Goal: Task Accomplishment & Management: Manage account settings

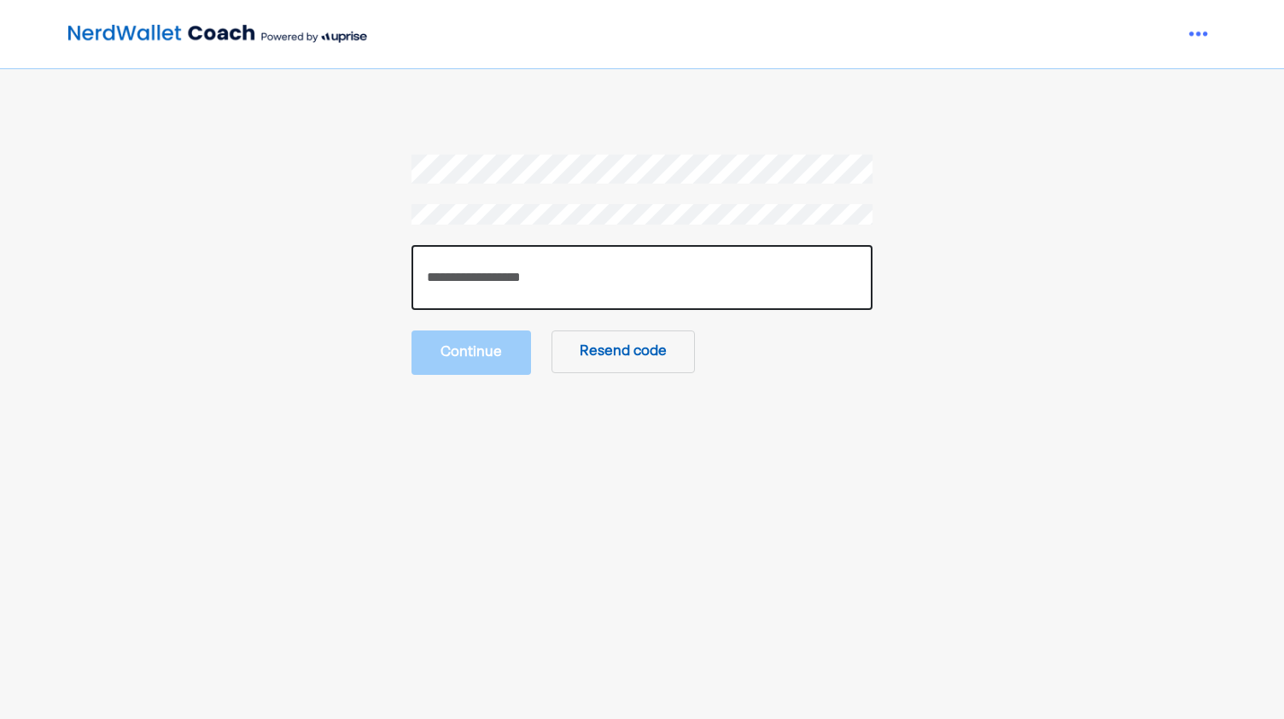
click at [512, 282] on input "number" at bounding box center [642, 277] width 461 height 65
type input "******"
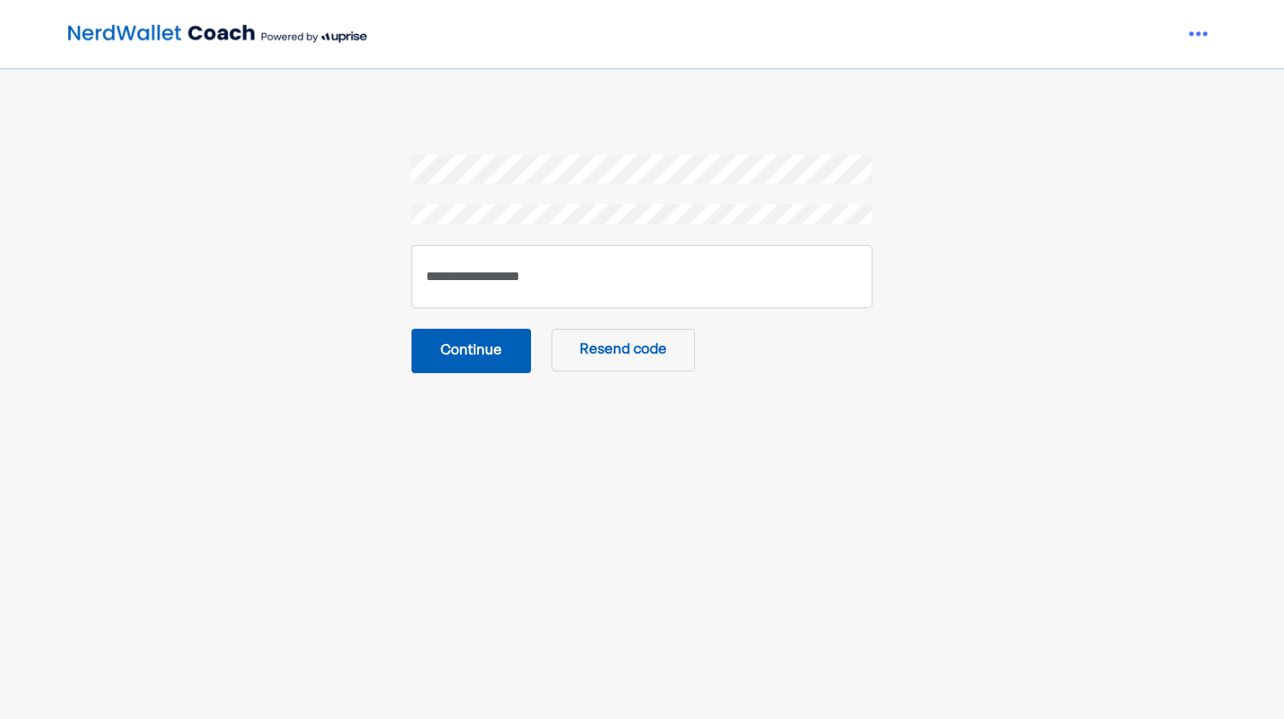
click at [488, 361] on button "Continue" at bounding box center [472, 351] width 120 height 44
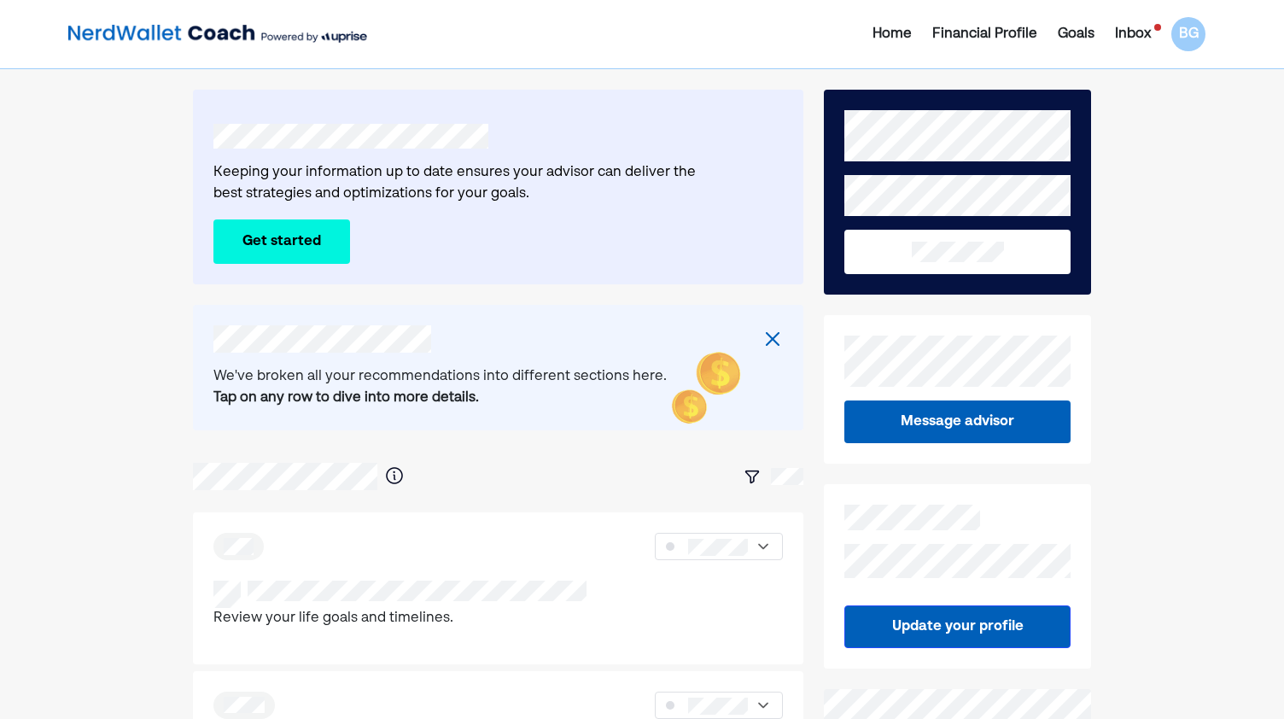
click at [237, 237] on button "Get started" at bounding box center [281, 241] width 137 height 44
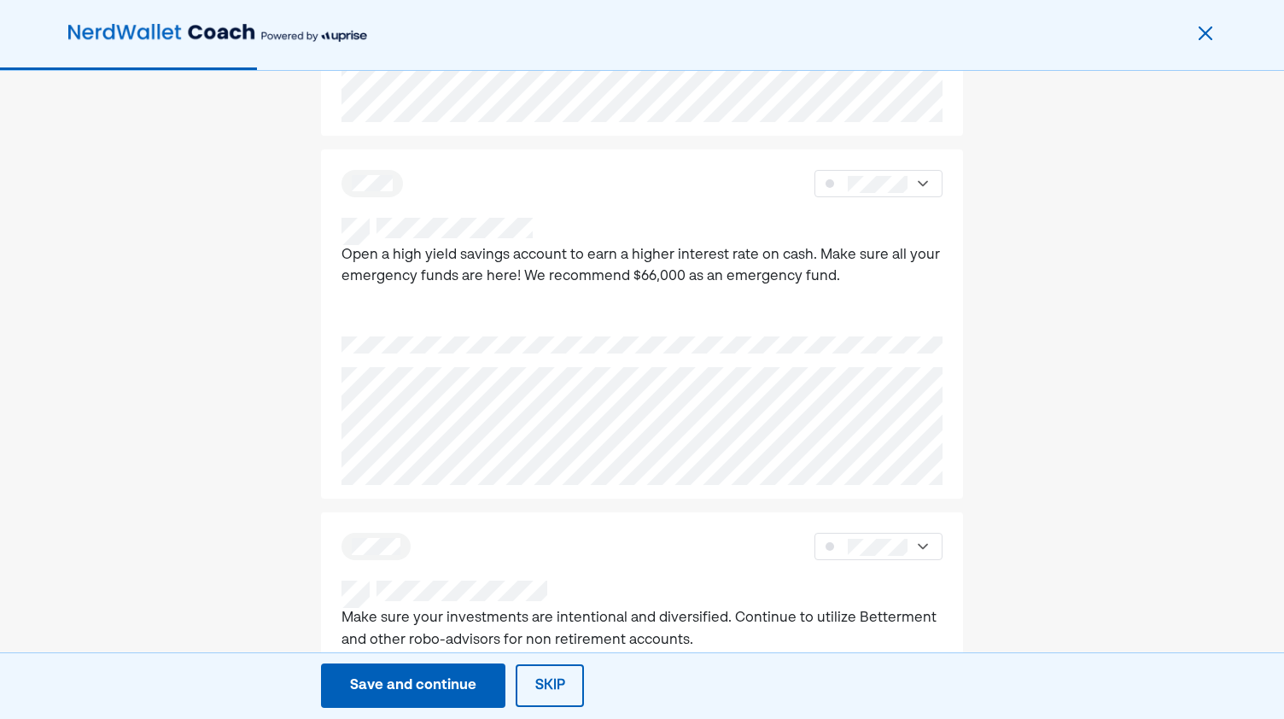
scroll to position [375, 0]
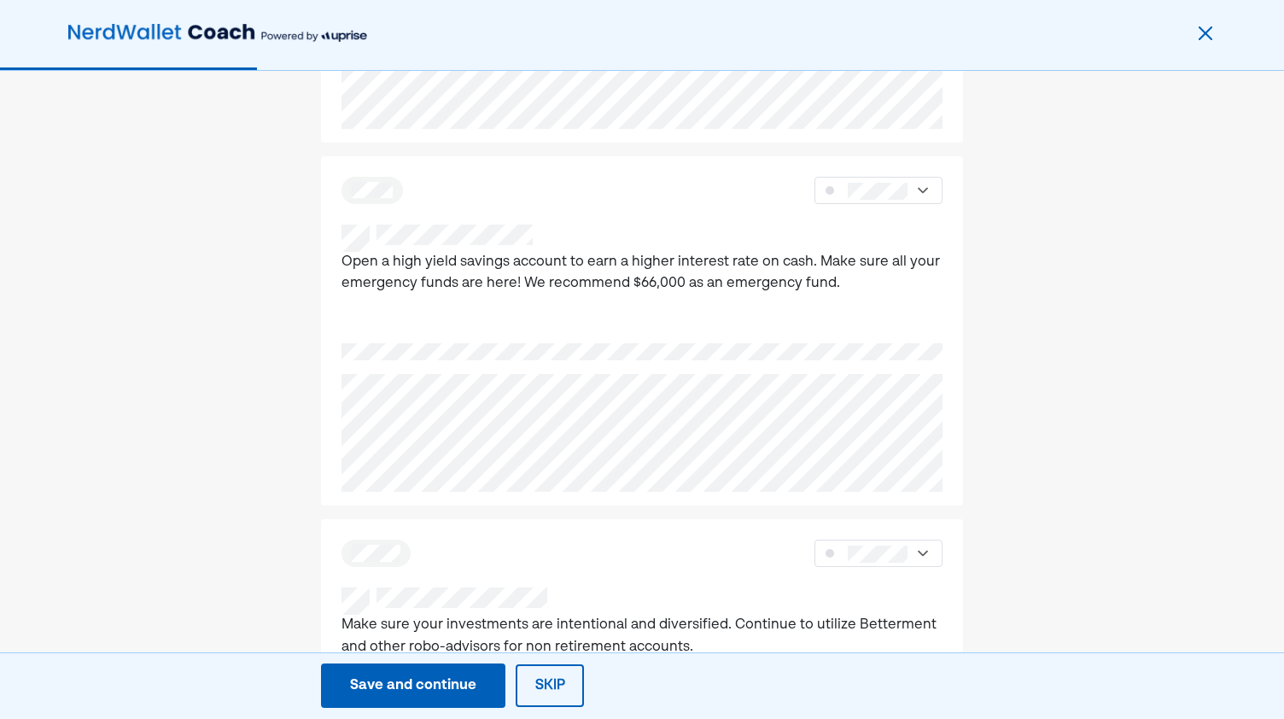
drag, startPoint x: 196, startPoint y: 392, endPoint x: 143, endPoint y: 444, distance: 74.3
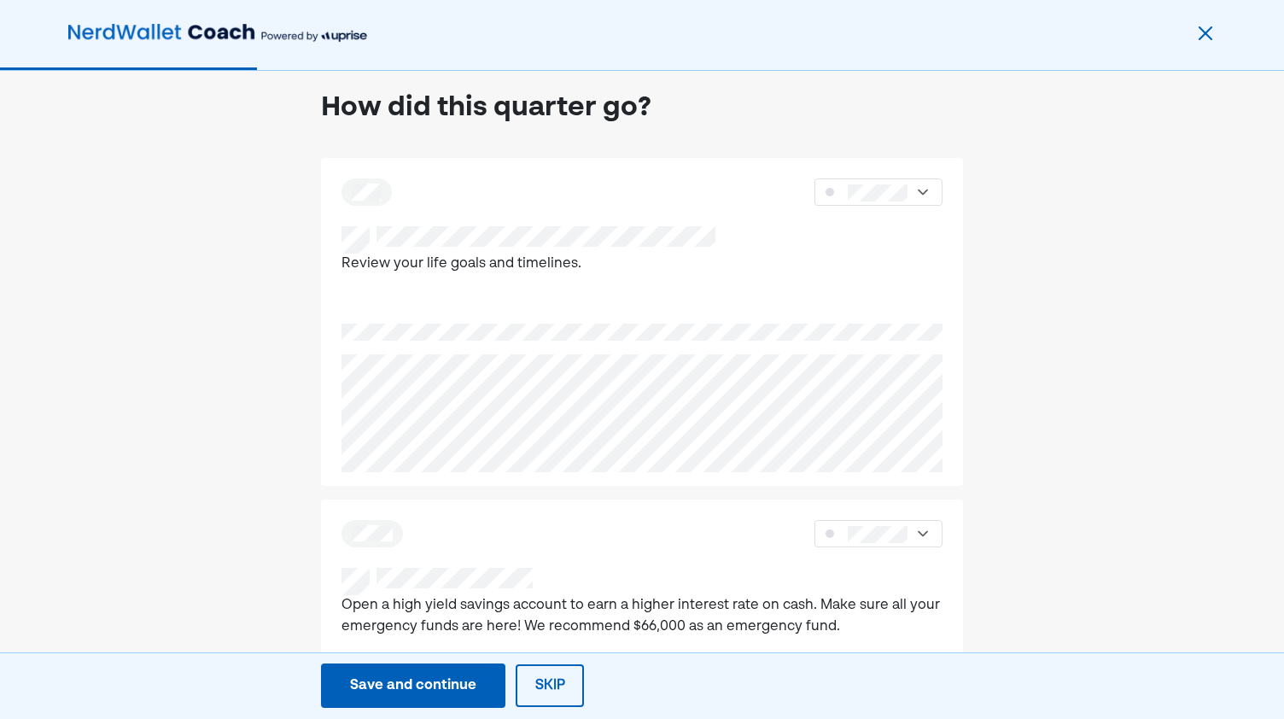
scroll to position [0, 0]
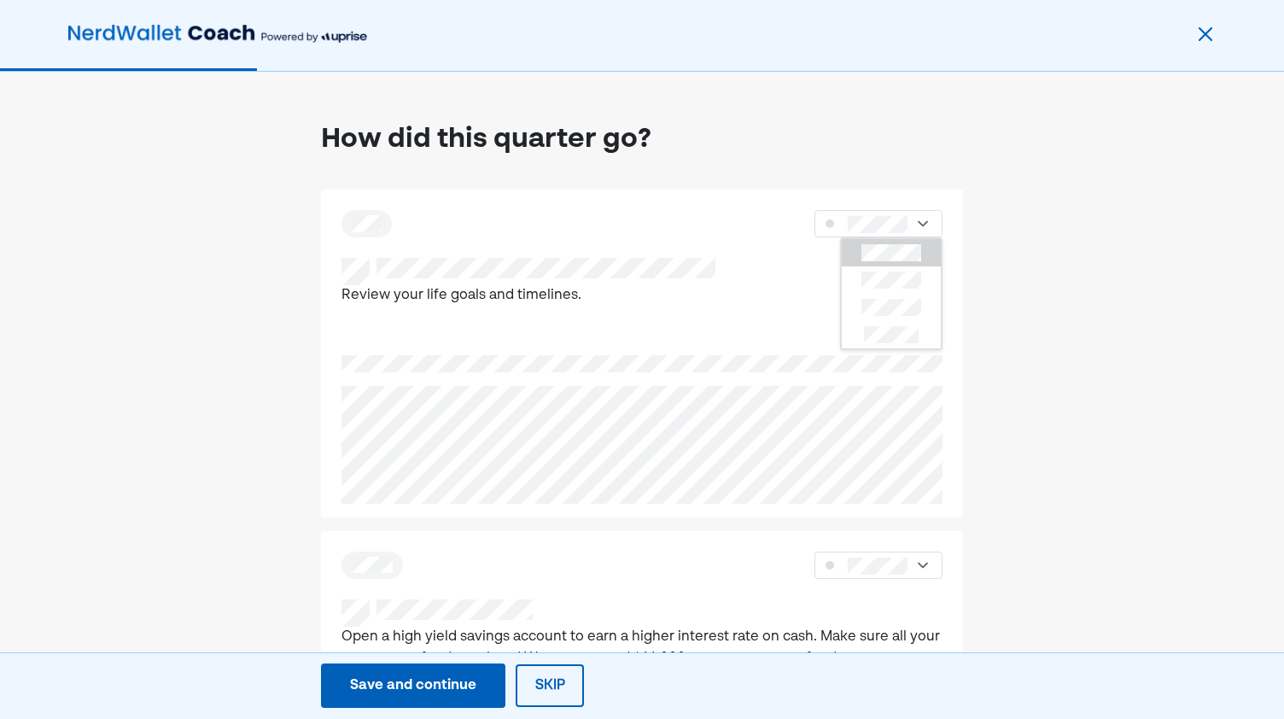
click at [675, 292] on p "Review your life goals and timelines." at bounding box center [529, 296] width 374 height 22
click at [869, 269] on div at bounding box center [891, 279] width 99 height 27
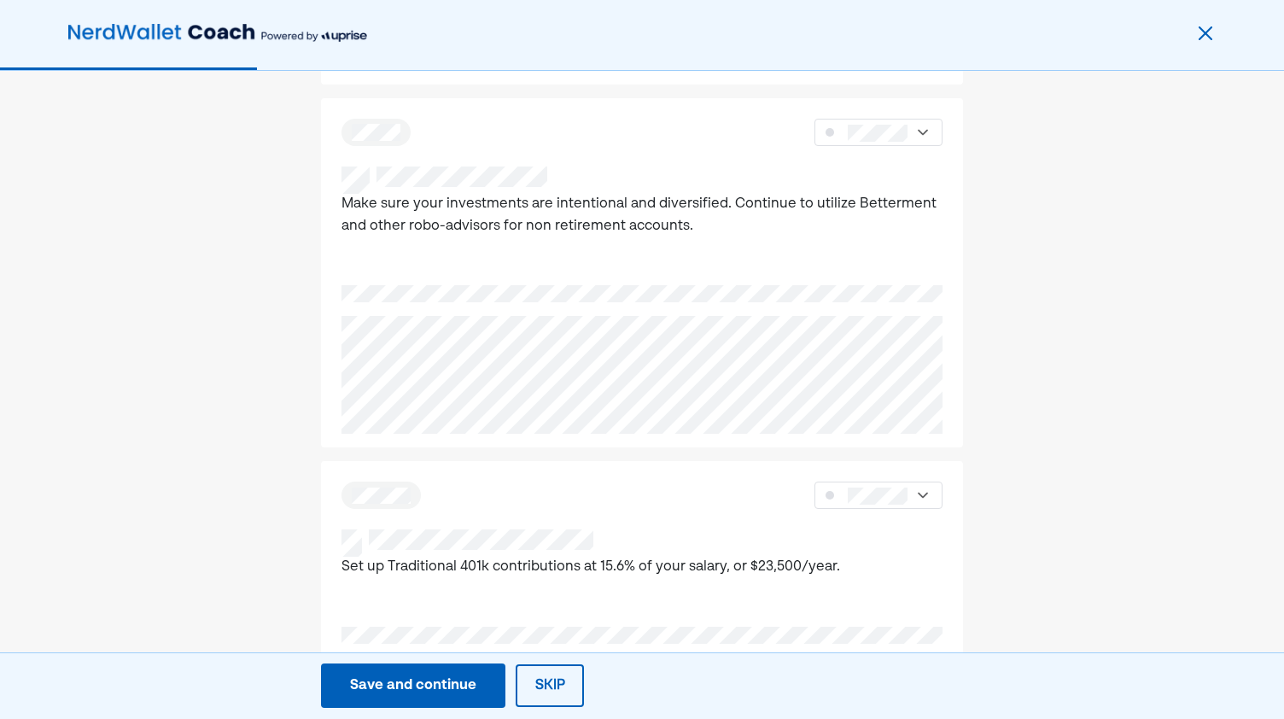
scroll to position [797, 0]
click at [893, 178] on div at bounding box center [891, 187] width 99 height 27
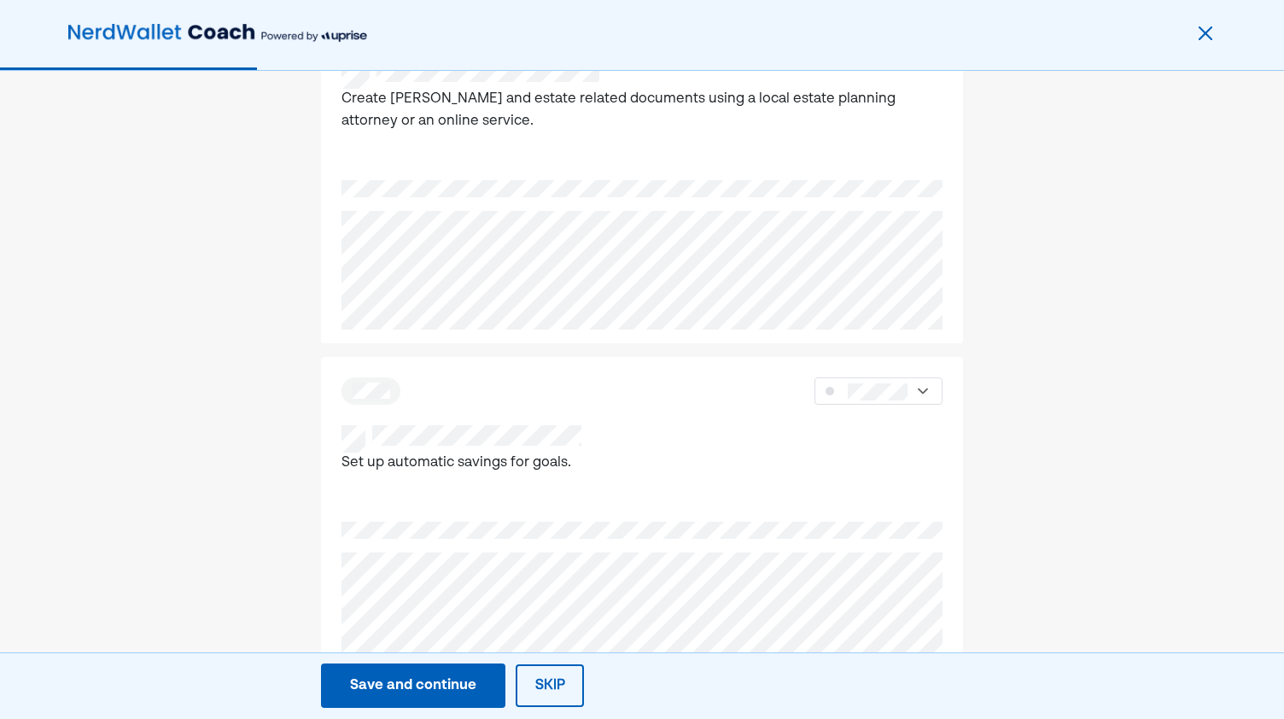
scroll to position [1673, 0]
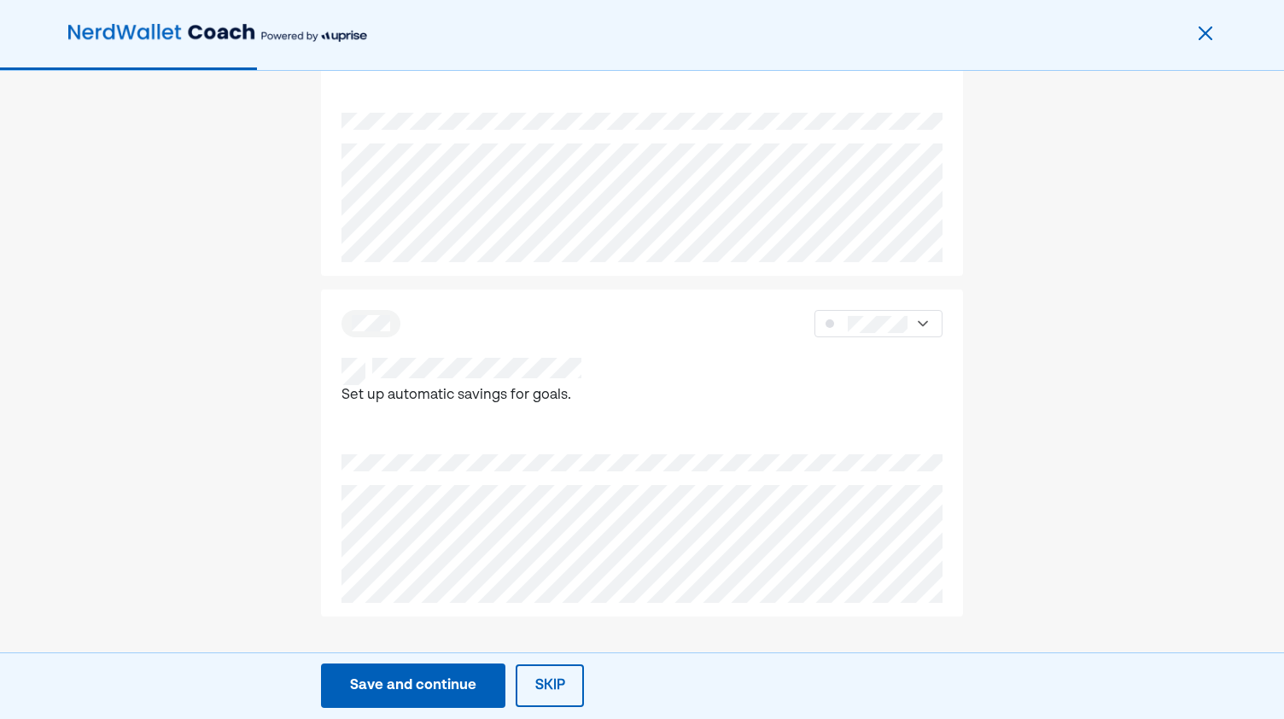
click at [482, 683] on button "Save and continue Save Save and continue" at bounding box center [413, 686] width 184 height 44
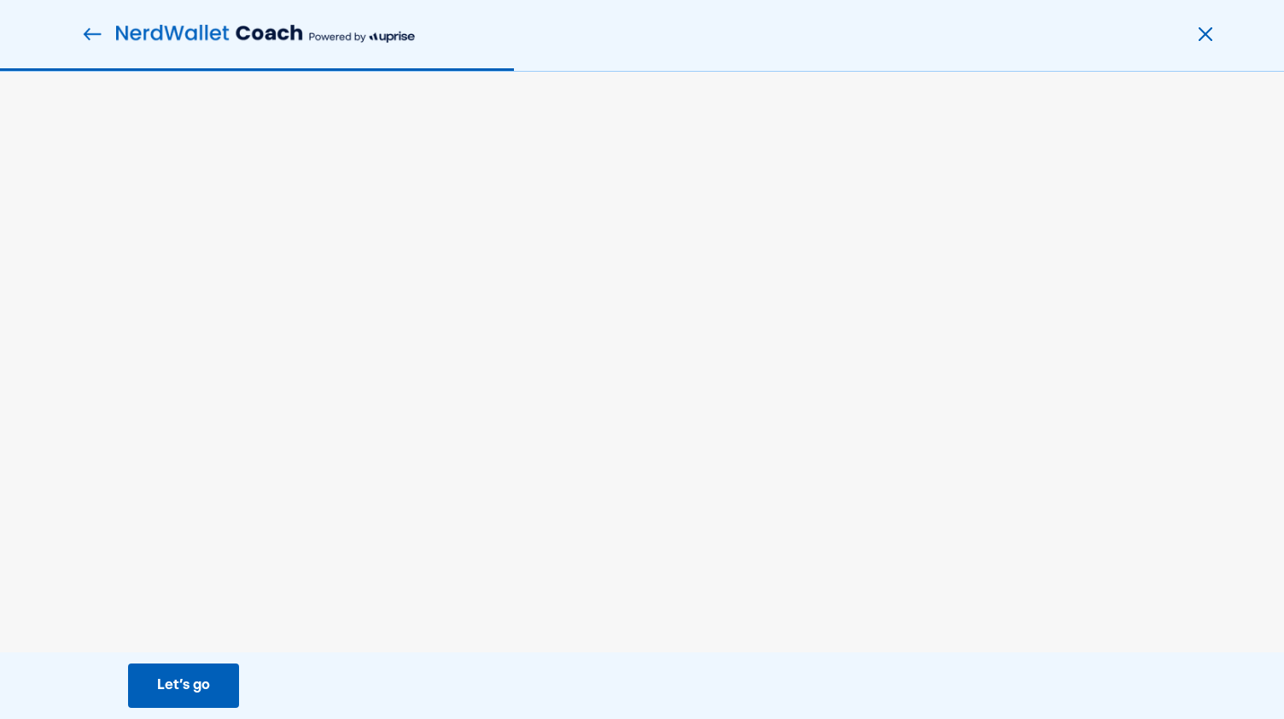
scroll to position [0, 0]
click at [185, 681] on div "Let’s go" at bounding box center [183, 686] width 53 height 20
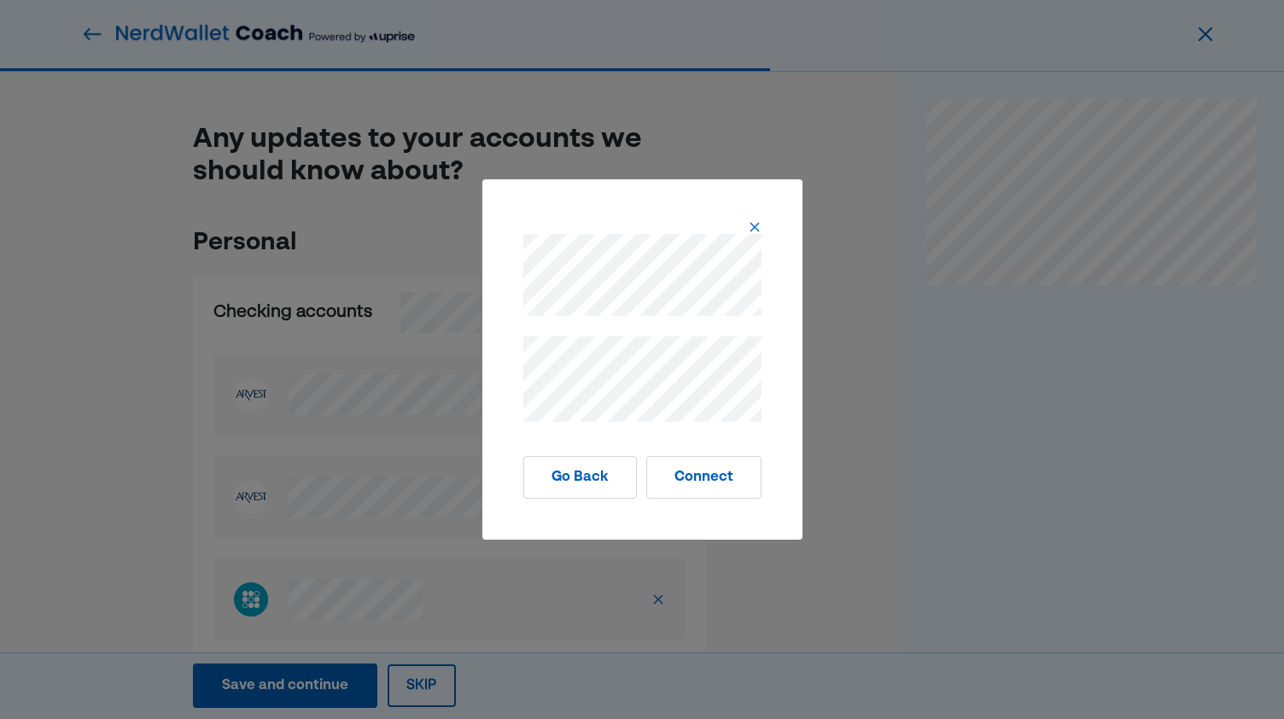
click at [755, 228] on img at bounding box center [755, 227] width 14 height 14
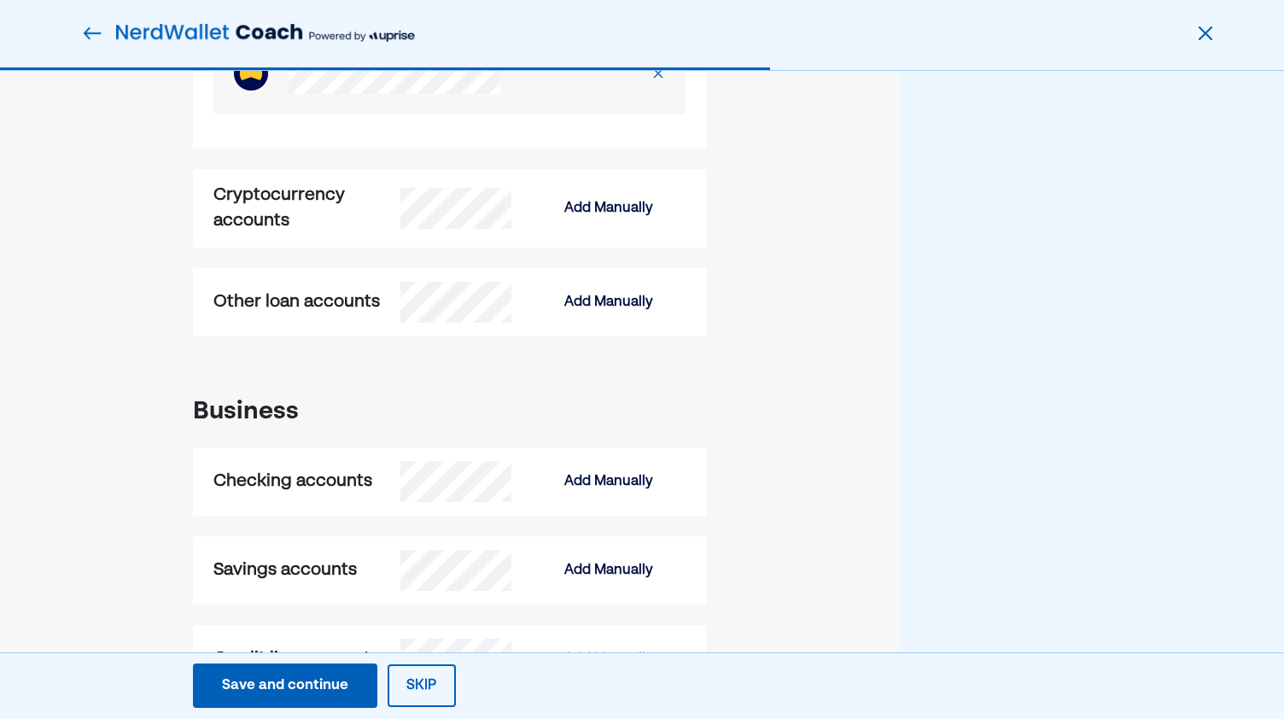
scroll to position [3198, 0]
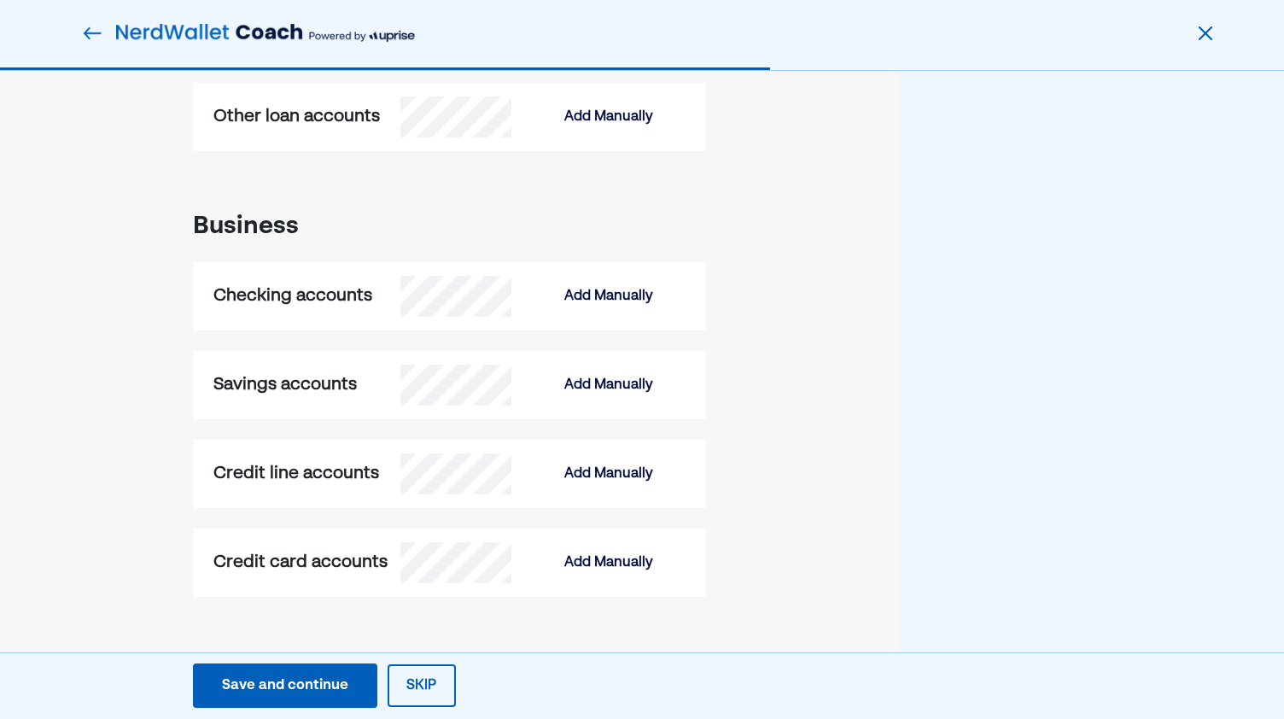
click at [261, 676] on div "Save and continue" at bounding box center [285, 686] width 126 height 20
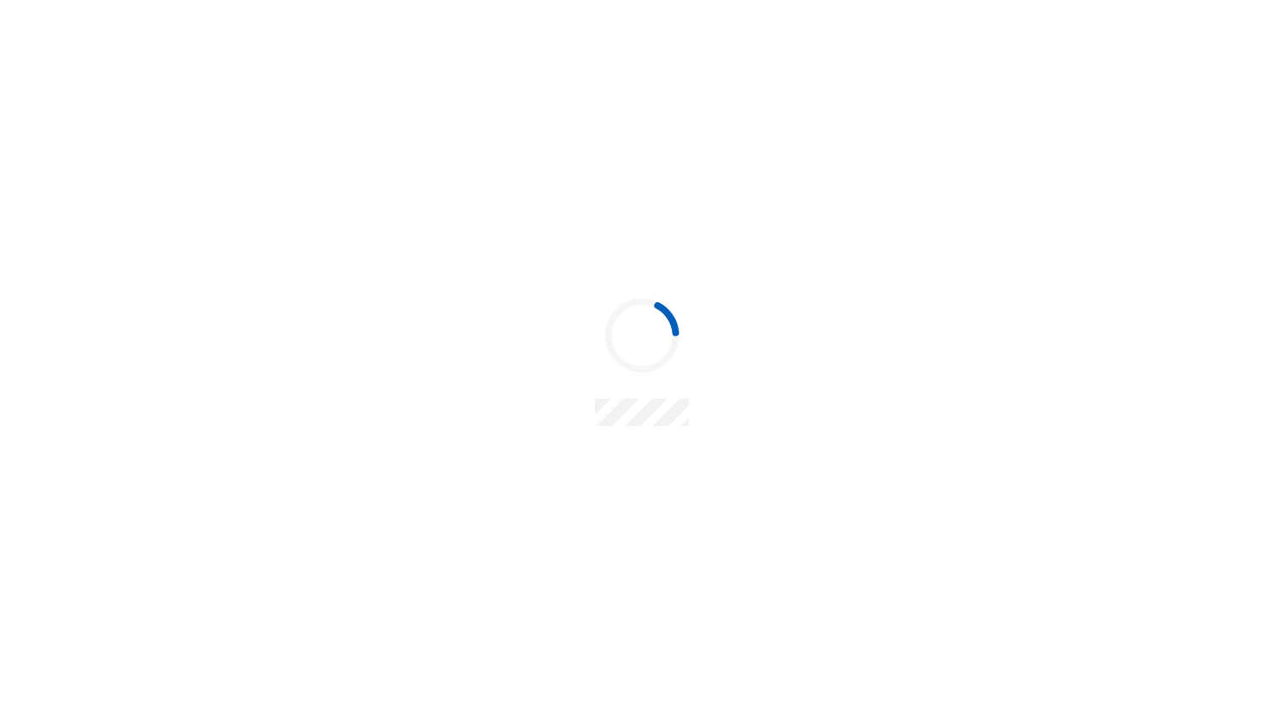
scroll to position [0, 0]
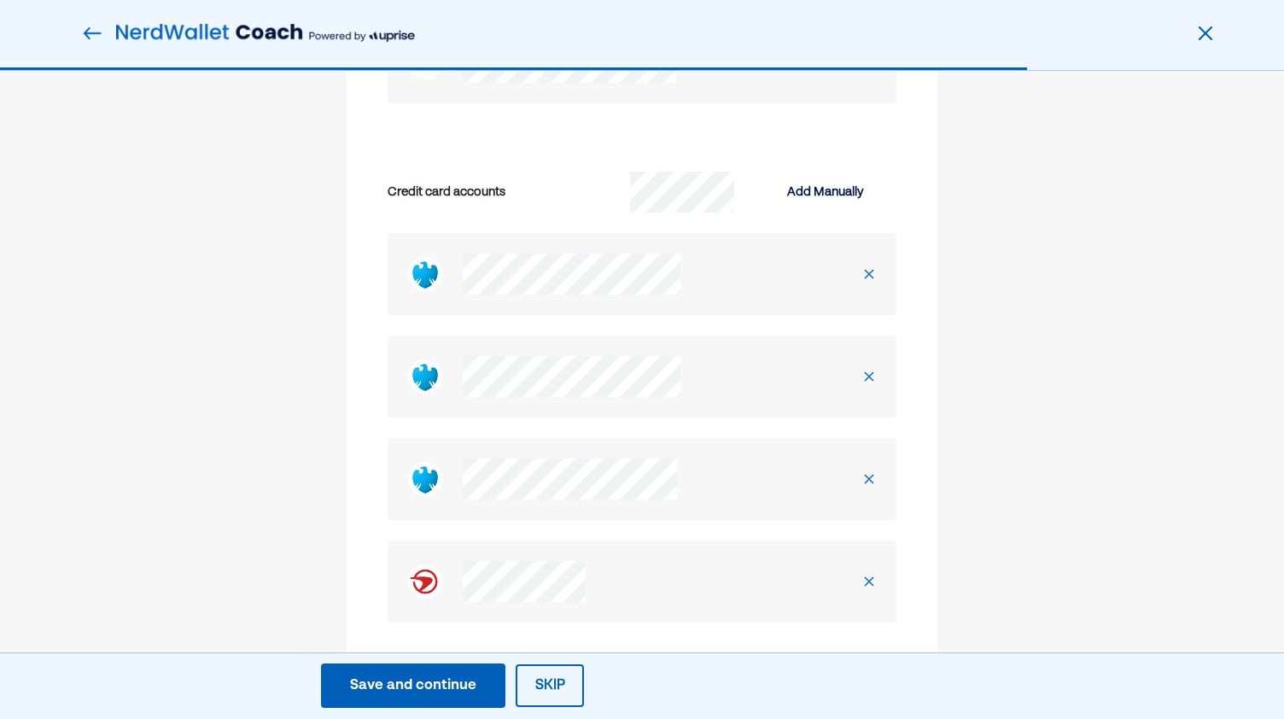
scroll to position [6063, 0]
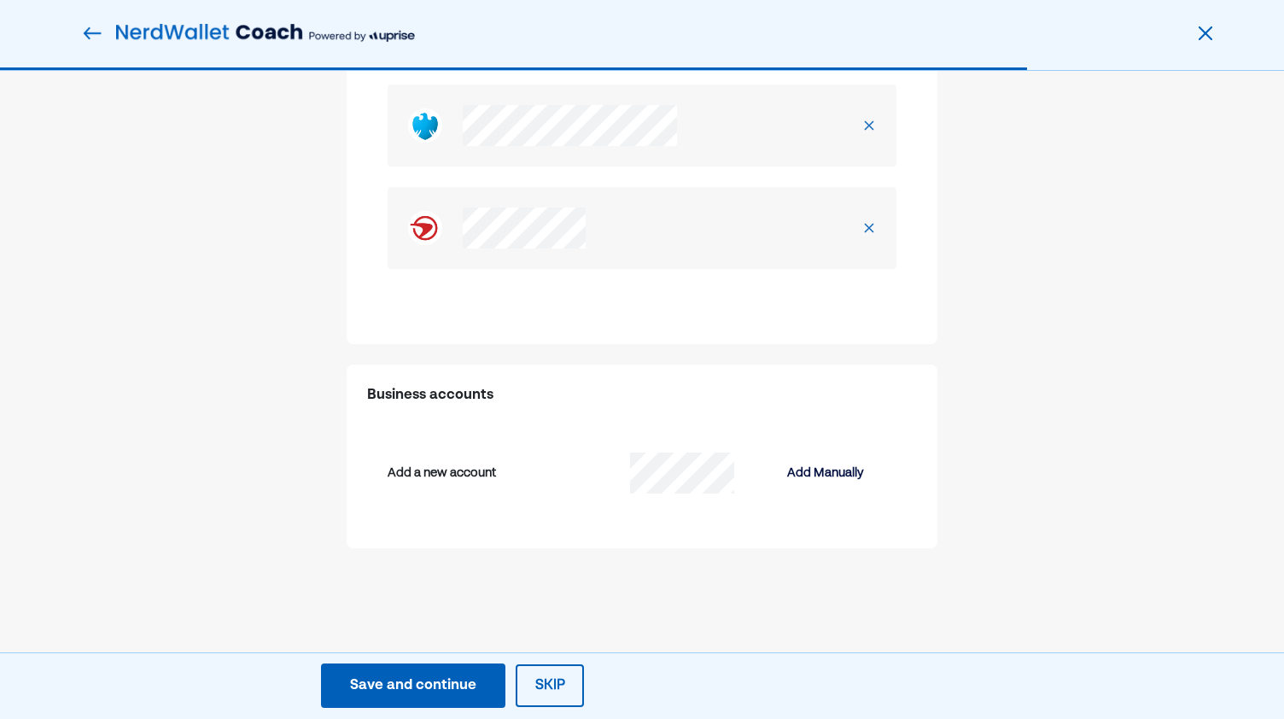
click at [398, 689] on div "Save and continue" at bounding box center [413, 686] width 126 height 20
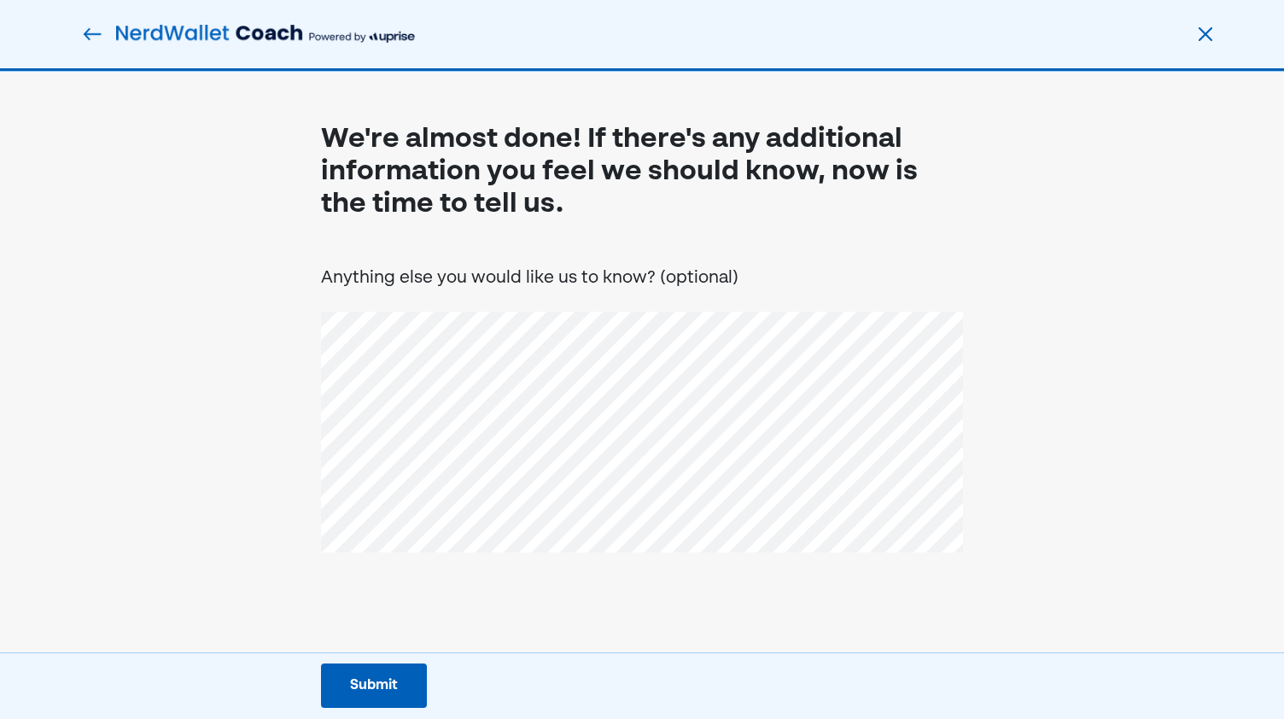
click at [352, 676] on div "Submit" at bounding box center [374, 686] width 48 height 20
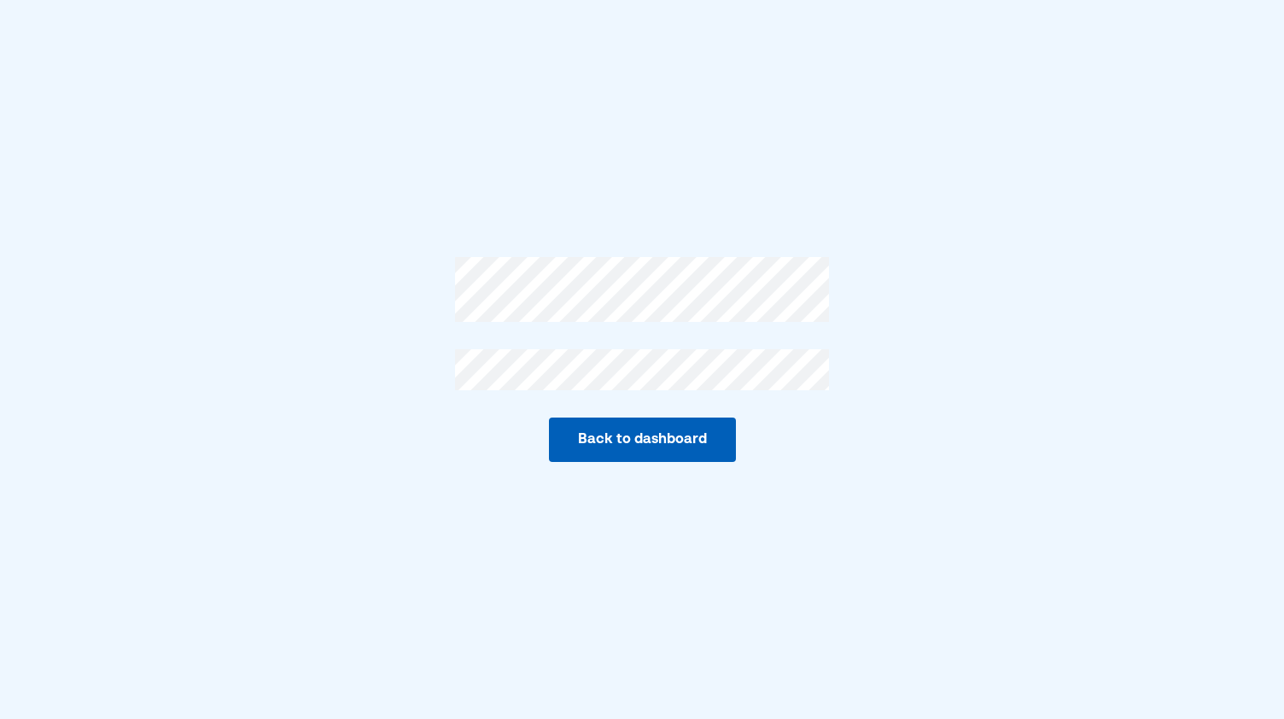
click at [590, 428] on button "Back to dashboard" at bounding box center [642, 440] width 187 height 44
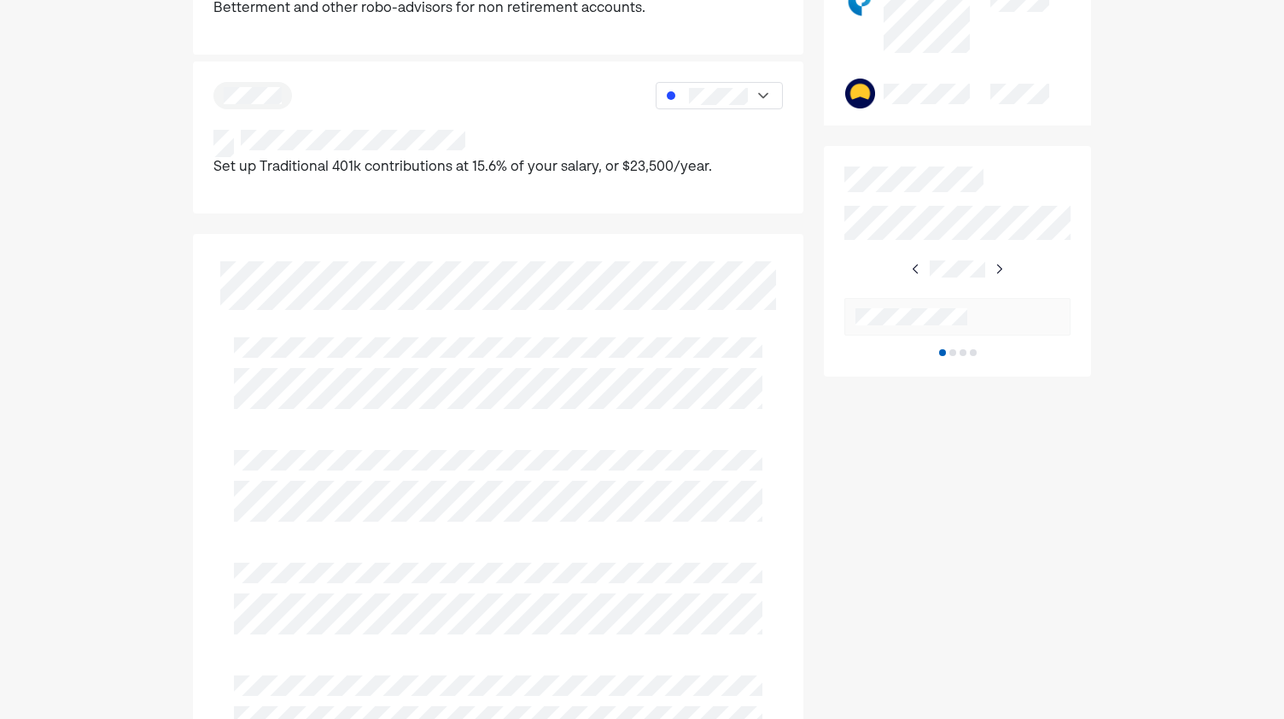
scroll to position [1553, 0]
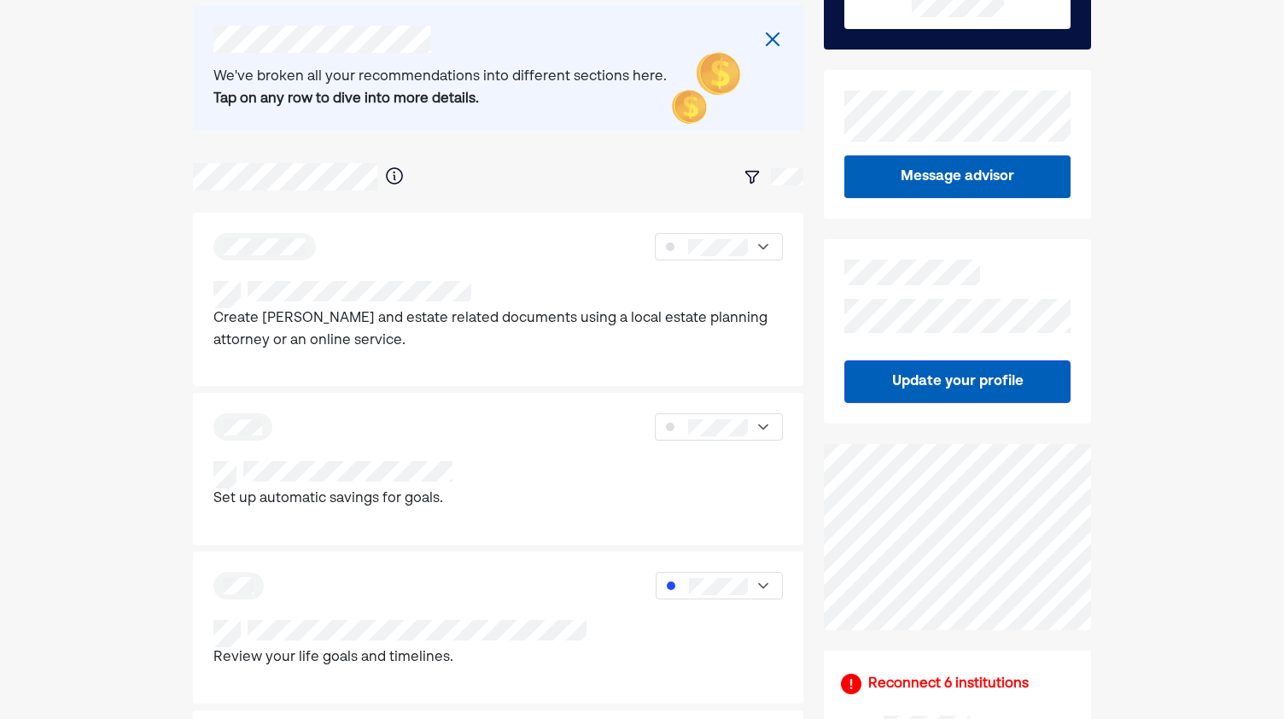
scroll to position [0, 0]
